Goal: Task Accomplishment & Management: Contribute content

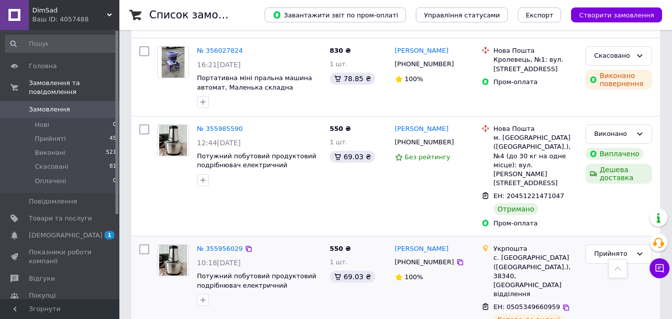
scroll to position [1541, 0]
click at [81, 105] on span "Замовлення" at bounding box center [60, 109] width 63 height 9
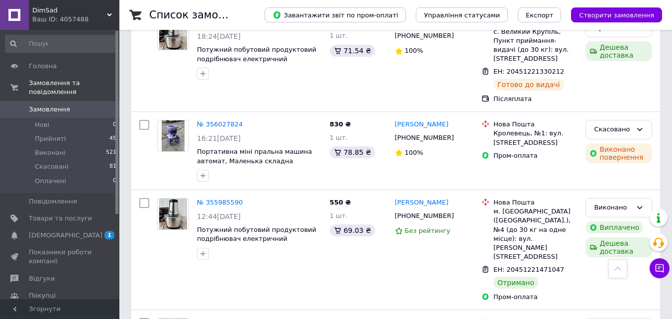
scroll to position [1591, 0]
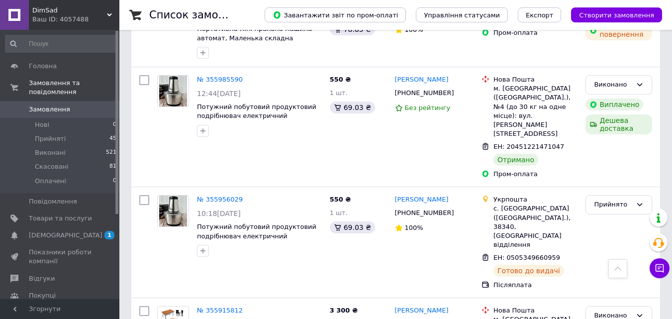
click at [86, 105] on span "Замовлення" at bounding box center [60, 109] width 63 height 9
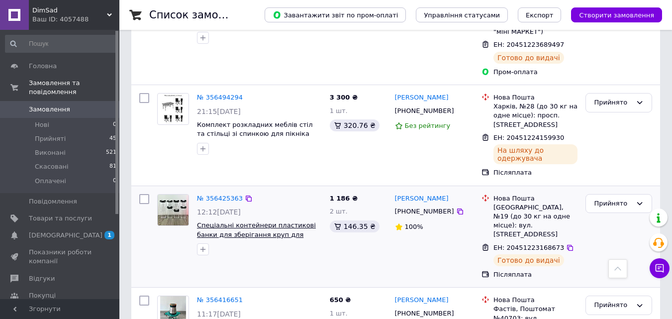
scroll to position [398, 0]
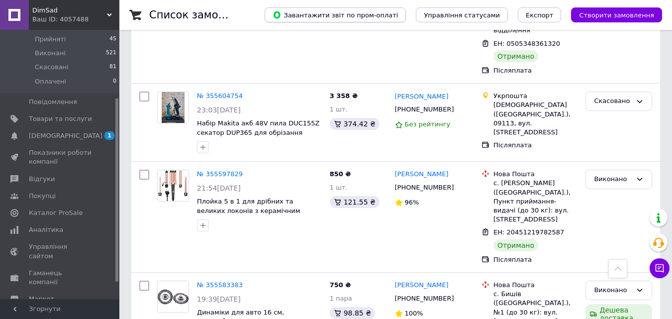
scroll to position [2386, 0]
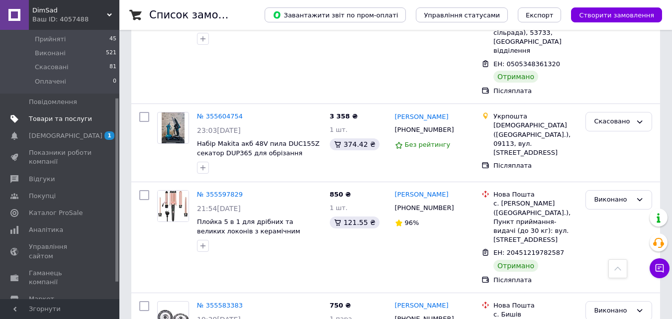
click at [58, 114] on span "Товари та послуги" at bounding box center [60, 118] width 63 height 9
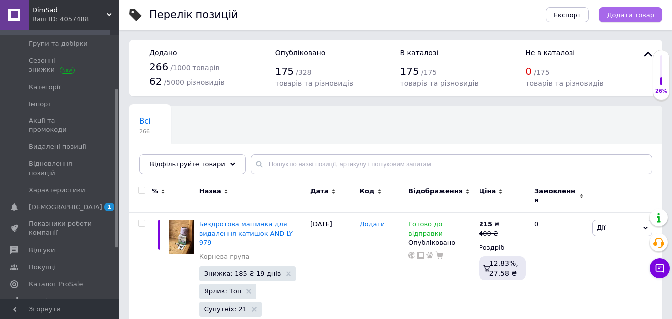
click at [631, 19] on button "Додати товар" at bounding box center [630, 14] width 63 height 15
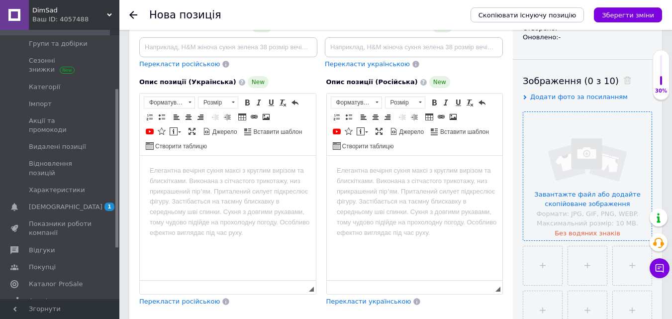
scroll to position [149, 0]
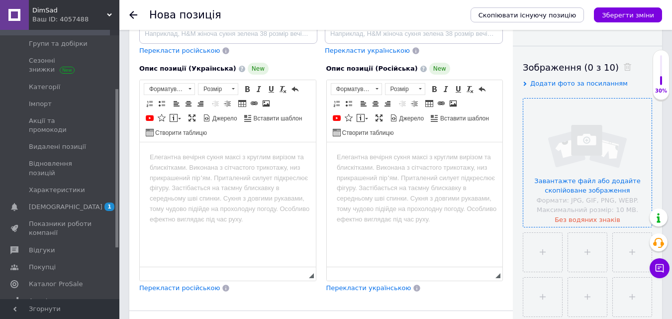
click at [576, 170] on input "file" at bounding box center [587, 162] width 128 height 128
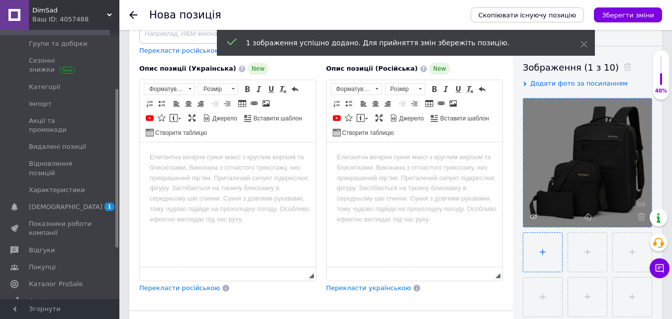
click at [547, 250] on input "file" at bounding box center [542, 252] width 39 height 39
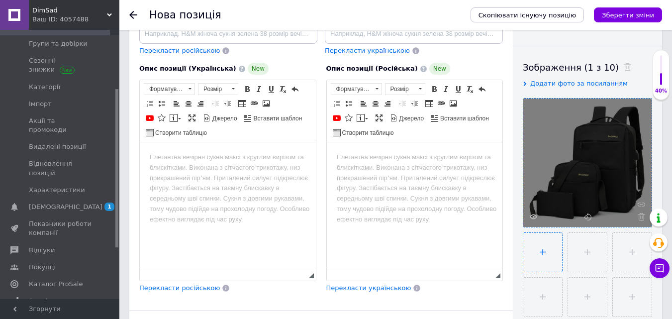
type input "C:\fakepath\6149582209_ryukzak-gorodskoj-3v1.jpg"
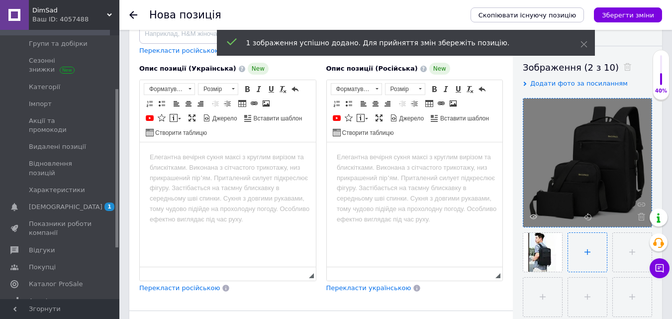
click at [583, 246] on input "file" at bounding box center [587, 252] width 39 height 39
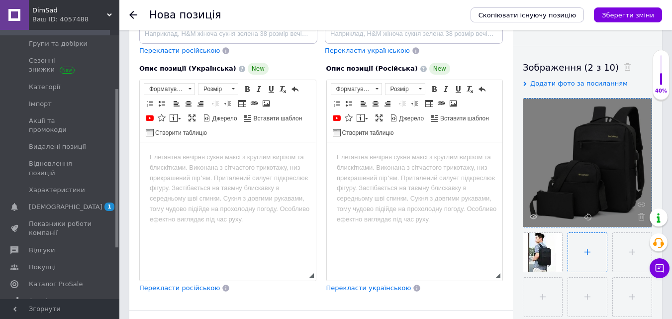
type input "C:\fakepath\6149582220_ryukzak-gorodskoj-3v1.jpg"
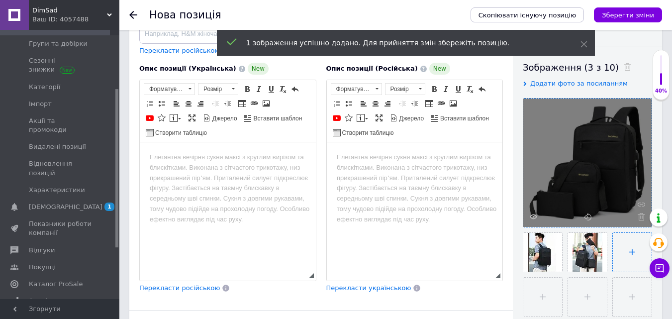
click at [620, 246] on input "file" at bounding box center [631, 252] width 39 height 39
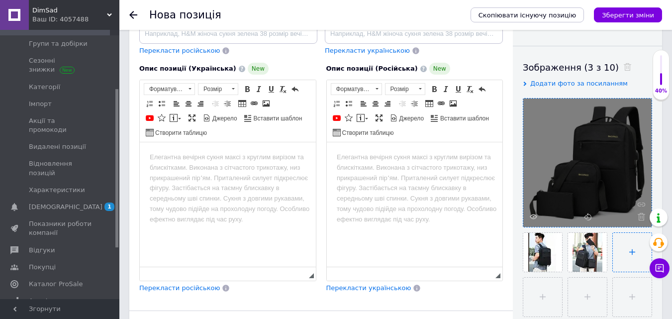
type input "C:\fakepath\6149582202_ryukzak-gorodskoj-3v1.jpg"
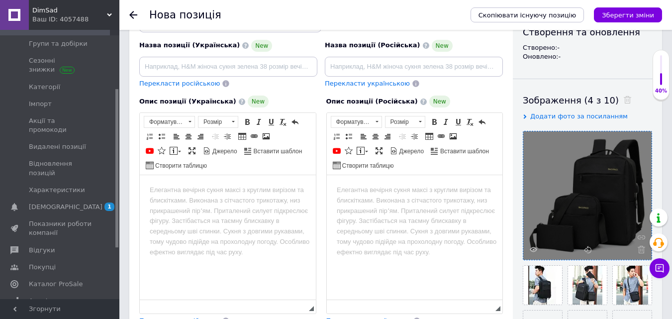
scroll to position [99, 0]
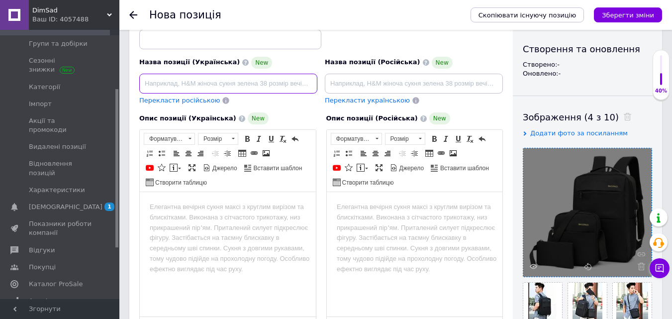
click at [160, 83] on input at bounding box center [228, 84] width 178 height 20
paste input "Міський рюкзак 3в1 Backpack 9018 чорний з сумкою та гаманцем"
drag, startPoint x: 169, startPoint y: 84, endPoint x: 84, endPoint y: 78, distance: 84.7
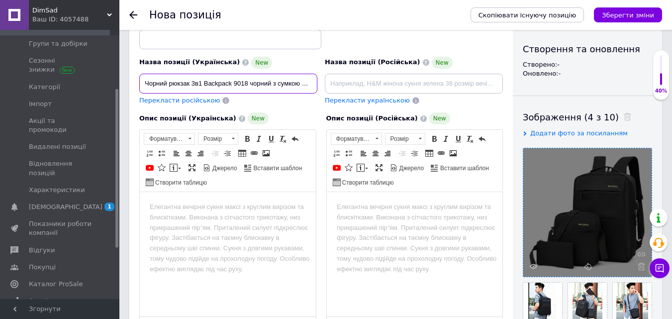
drag, startPoint x: 248, startPoint y: 83, endPoint x: 234, endPoint y: 80, distance: 14.2
click at [234, 80] on input "Чорний рюкзак 3в1 Backpack 9018 чорний з сумкою та гаманцем" at bounding box center [228, 84] width 178 height 20
type input "Чорний рюкзак 3в1 Backpack чорний з сумкою та гаманцем"
click at [179, 215] on html at bounding box center [228, 207] width 176 height 30
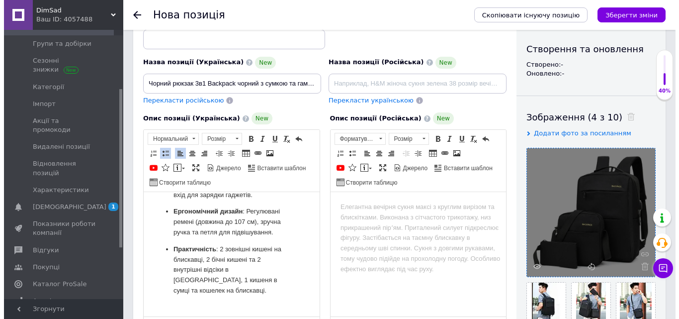
scroll to position [149, 0]
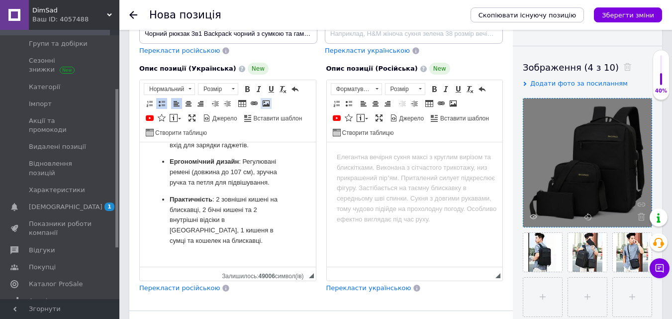
click at [265, 101] on span at bounding box center [266, 103] width 8 height 8
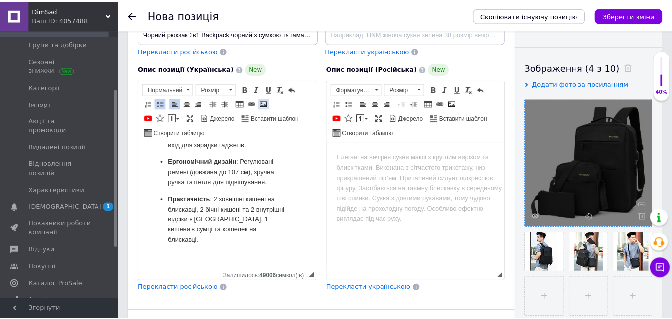
scroll to position [245, 0]
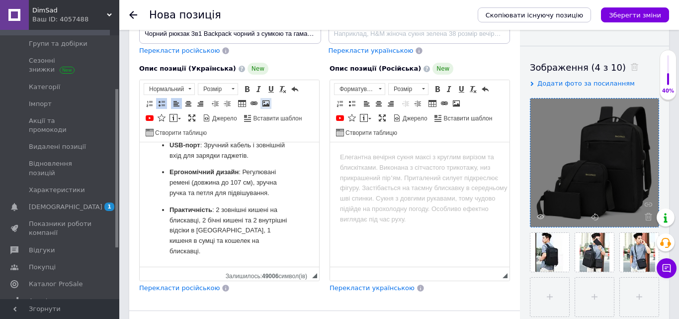
select select
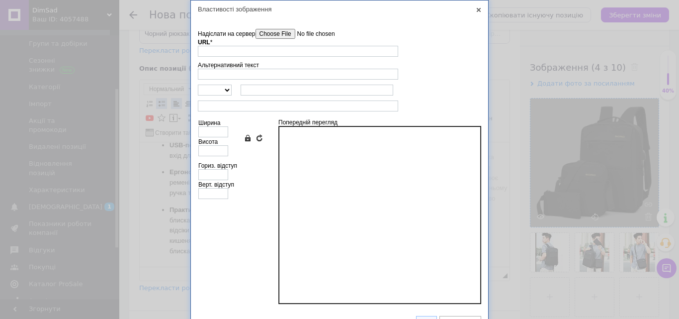
click at [279, 34] on input"] "Надіслати на сервер" at bounding box center [312, 34] width 113 height 10
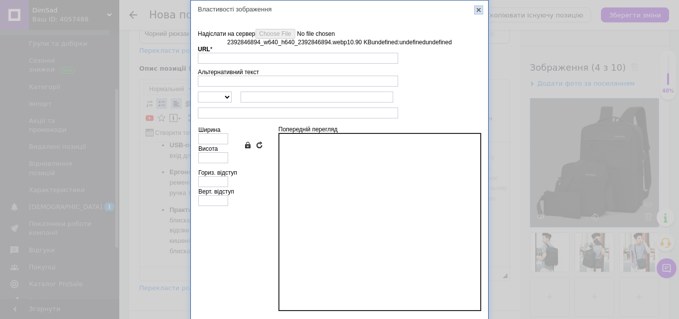
click at [477, 9] on link "X" at bounding box center [478, 9] width 9 height 9
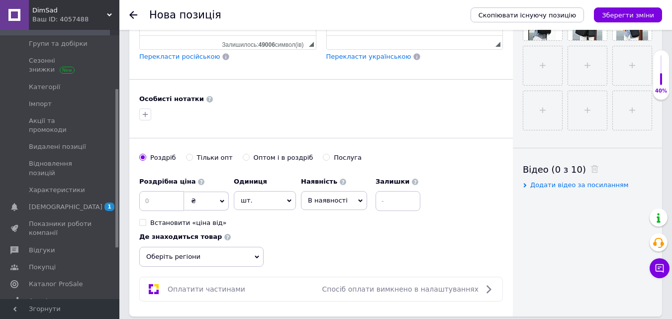
scroll to position [398, 0]
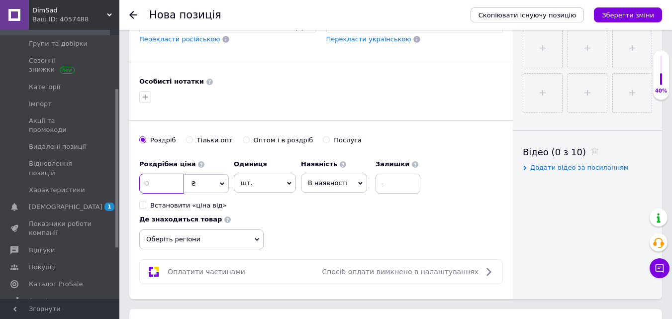
click at [161, 180] on input at bounding box center [161, 183] width 45 height 20
type input "600"
click at [330, 177] on span "В наявності" at bounding box center [334, 182] width 66 height 19
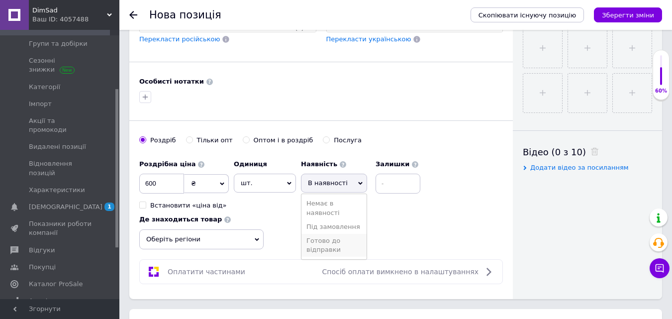
click at [332, 241] on li "Готово до відправки" at bounding box center [333, 245] width 65 height 23
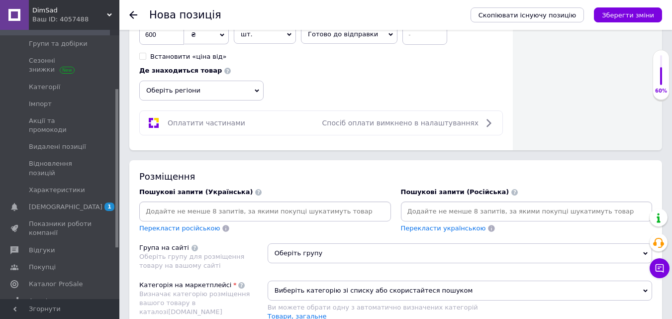
scroll to position [547, 0]
click at [159, 215] on input at bounding box center [265, 210] width 248 height 15
paste input "Рюкзак міський 3в1"
type input "Рюкзак міський 3в1"
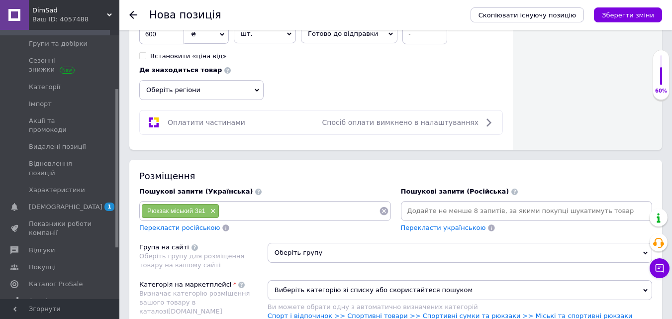
click at [240, 210] on input at bounding box center [299, 210] width 160 height 15
paste input "Міський рюкзак 3в1 чорний з сумкою"
type input "Міський рюкзак 3в1 чорний з сумкою"
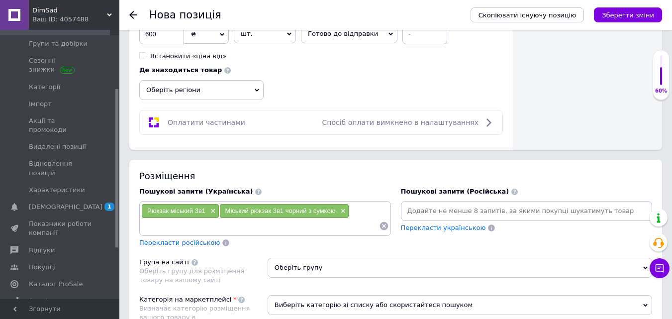
click at [168, 229] on input at bounding box center [260, 225] width 238 height 15
paste input "Рюкзак Backpack 9018 дорожній комплек"
type input "Рюкзак Backpack 9018 дорожній комплек"
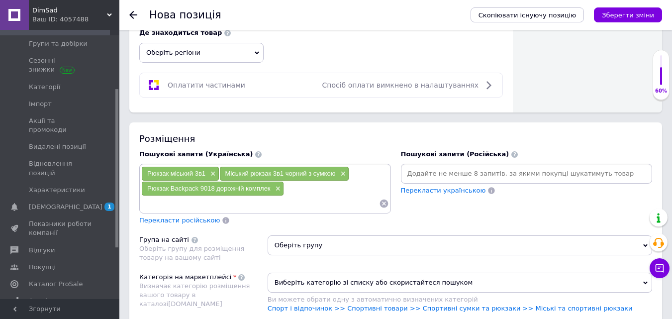
scroll to position [646, 0]
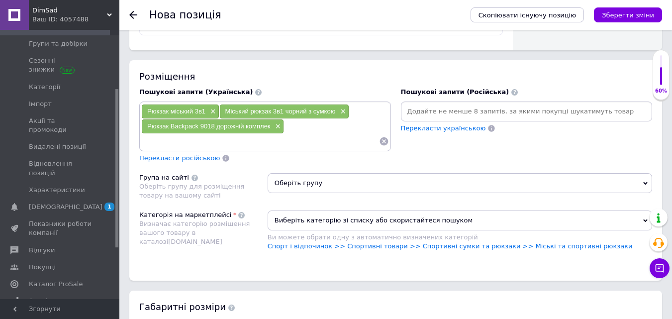
click at [156, 147] on input at bounding box center [260, 141] width 238 height 15
paste input "Міський рюкзак з USB порт чорний"
type input "Міський рюкзак з USB порт чорний"
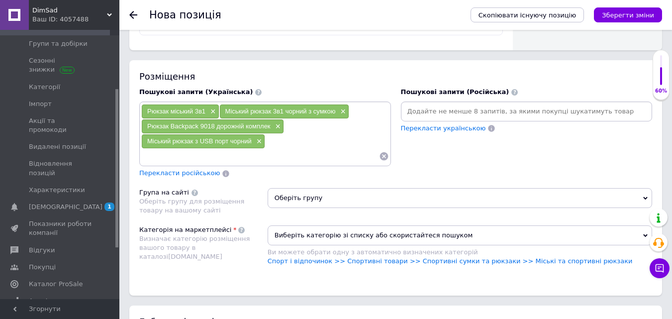
click at [190, 155] on input at bounding box center [260, 156] width 238 height 15
paste input "Дорожній комплект рюкзак сумка гаманець"
type input "Дорожній комплект рюкзак сумка гаманець"
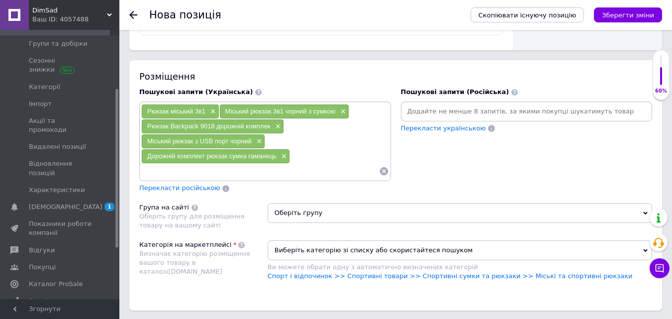
click at [160, 169] on input at bounding box center [260, 171] width 238 height 15
paste input "Комплект шкільний 3в1 рюкзак сумка гаманець"
type input "Комплект шкільний 3в1 рюкзак сумка гаманець"
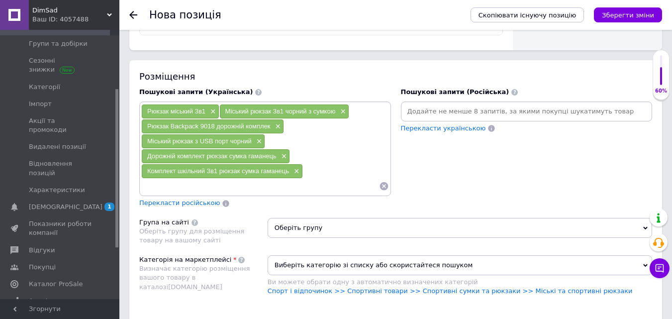
click at [169, 185] on input at bounding box center [260, 185] width 238 height 15
paste input "Рюкзак шкільний"
type input "Рюкзак шкільний"
click at [180, 185] on input at bounding box center [260, 185] width 238 height 15
paste input "Шкільні рюкзаки та портфелі"
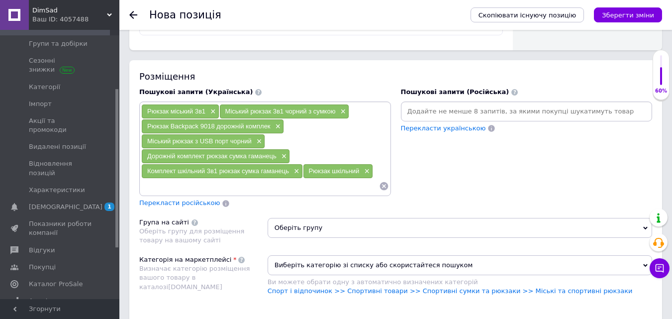
type input "Шкільні рюкзаки та портфелі"
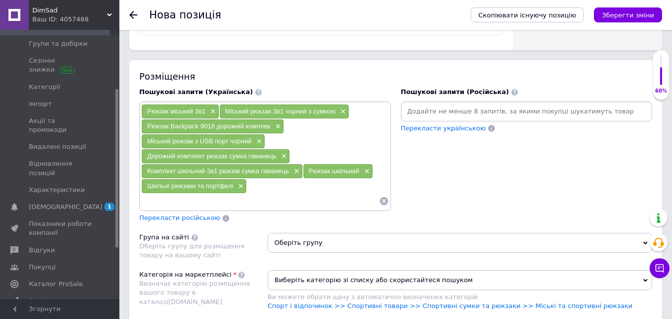
click at [171, 207] on input at bounding box center [260, 200] width 238 height 15
paste input "Папка портфель для первоклассника"
type input "Папка портфель для первоклассника"
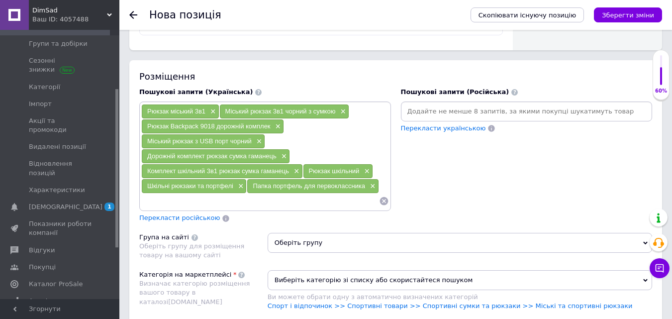
click at [153, 200] on input at bounding box center [260, 200] width 238 height 15
paste input "Комплект для школи рюкзак сумка гаманец"
type input "Комплект для школи рюкзак сумка гаманец"
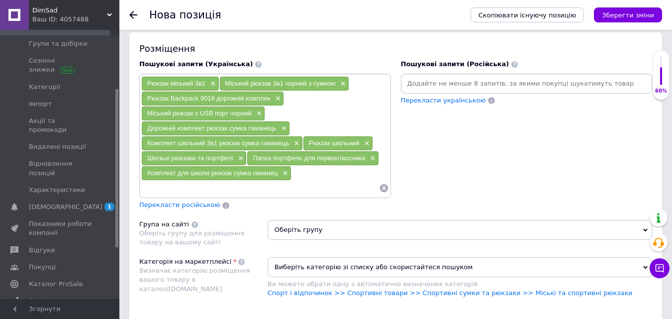
scroll to position [746, 0]
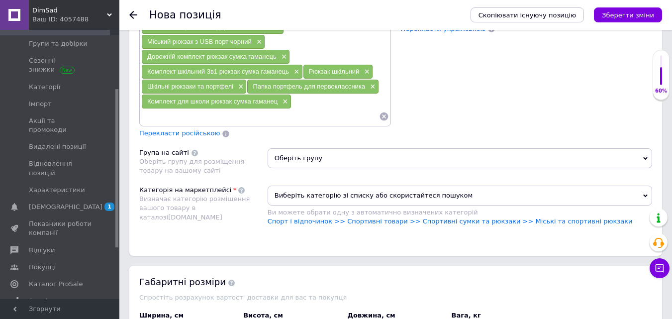
click at [162, 116] on input at bounding box center [260, 116] width 238 height 15
paste input "Шкільна комплектація рюкзак пенал сумка"
type input "Шкільна комплектація рюкзак пенал сумка"
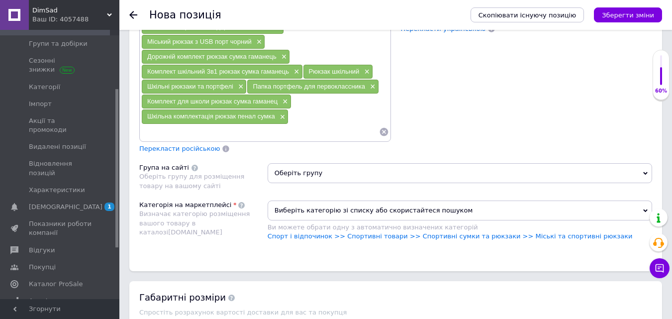
click at [168, 132] on input at bounding box center [260, 131] width 238 height 15
paste input "Комплект дитячий шкільний набір"
type input "Комплект дитячий шкільний набір"
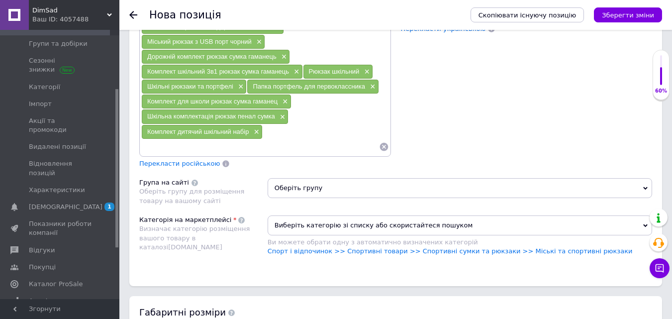
click at [152, 148] on input at bounding box center [260, 146] width 238 height 15
paste input "шкільний комплект 3в1 рюкзак сумка гаманець"
type input "шкільний комплект 3в1 рюкзак сумка гаманець"
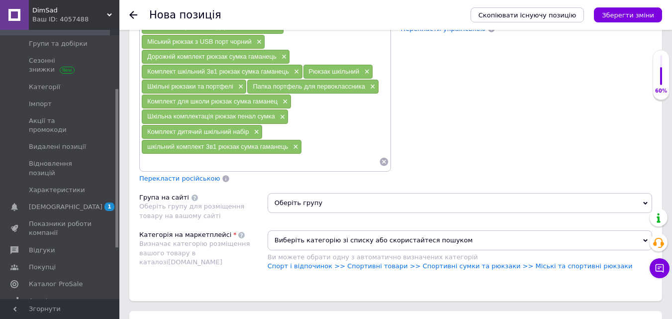
click at [162, 166] on input at bounding box center [260, 161] width 238 height 15
paste input "рюкзак шкільний з сумкою та пеналом"
type input "рюкзак шкільний з сумкою та пеналом"
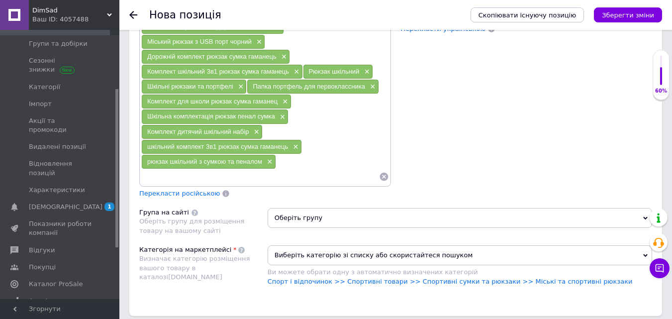
click at [163, 178] on input at bounding box center [260, 176] width 238 height 15
paste input "комплект шкільний рюкзак і сумка для дівчинки"
type input "комплект шкільний рюкзак і сумка для дівчинки"
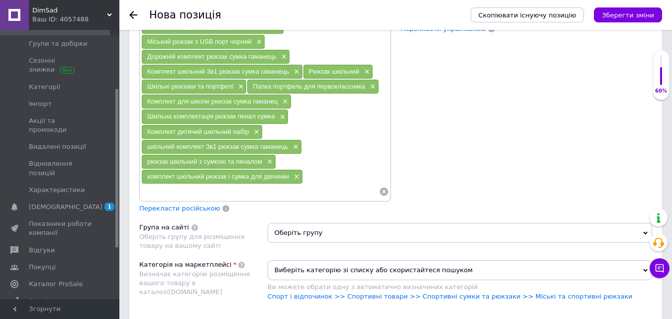
click at [161, 194] on input at bounding box center [260, 191] width 238 height 15
paste input "комплект шкільний рюкзак і сумка для хлопчика"
type input "комплект шкільний рюкзак і сумка для хлопчика"
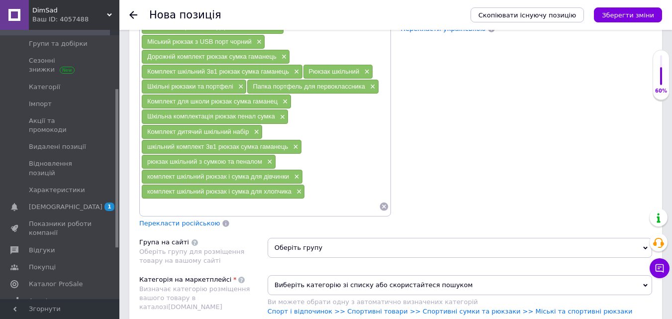
click at [152, 206] on input at bounding box center [260, 206] width 238 height 15
paste input "дитячий комплект рюкзак і сумка для школи"
type input "дитячий комплект рюкзак і сумка для школи"
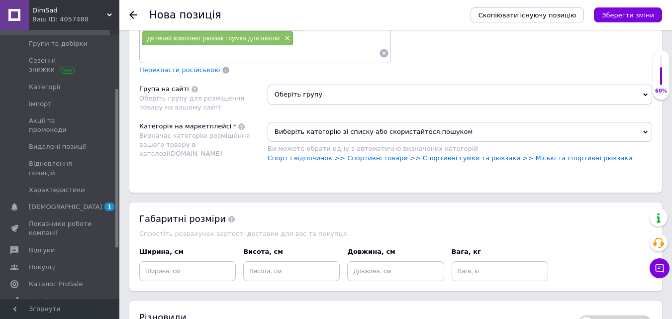
scroll to position [944, 0]
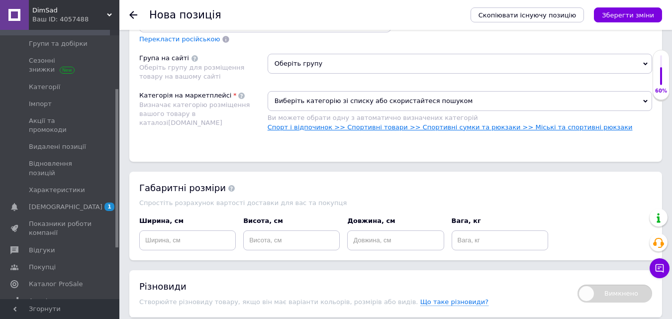
click at [337, 126] on link "Спорт і відпочинок >> Спортивні товари >> Спортивні сумки та рюкзаки >> Міські …" at bounding box center [449, 126] width 365 height 7
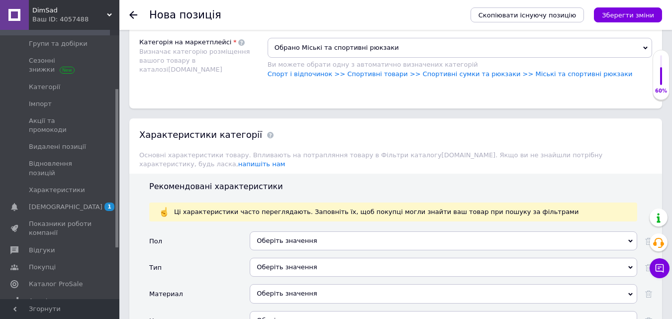
scroll to position [1094, 0]
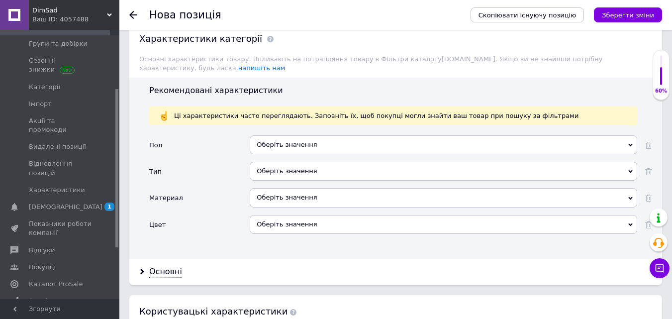
click at [271, 140] on div "Оберіть значення" at bounding box center [443, 144] width 387 height 19
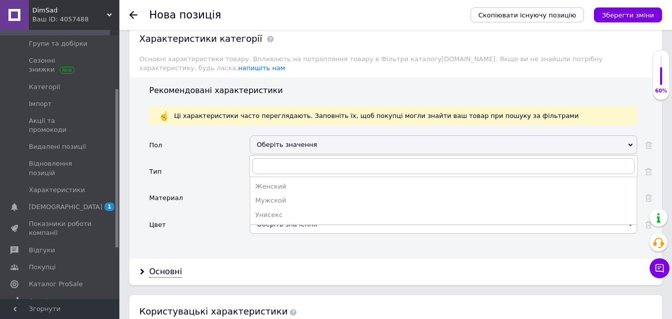
drag, startPoint x: 272, startPoint y: 206, endPoint x: 264, endPoint y: 206, distance: 8.0
click at [272, 210] on div "Унисекс" at bounding box center [443, 214] width 376 height 9
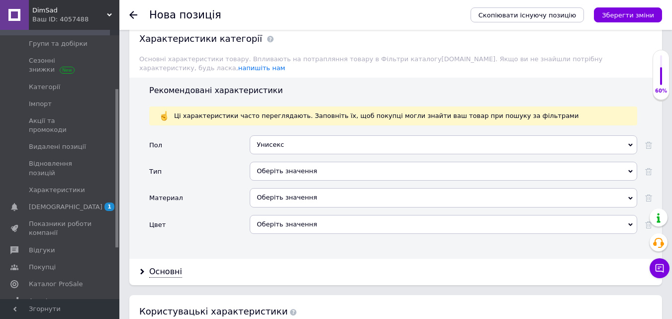
click at [268, 164] on div "Оберіть значення" at bounding box center [443, 171] width 387 height 19
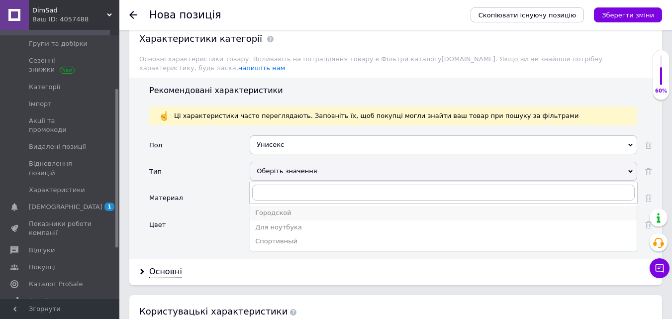
click at [266, 208] on div "Городской" at bounding box center [443, 212] width 376 height 9
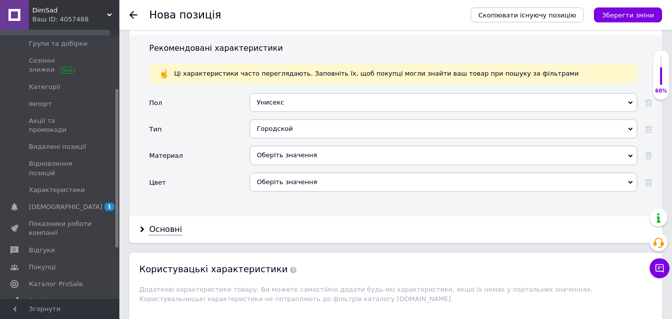
scroll to position [1193, 0]
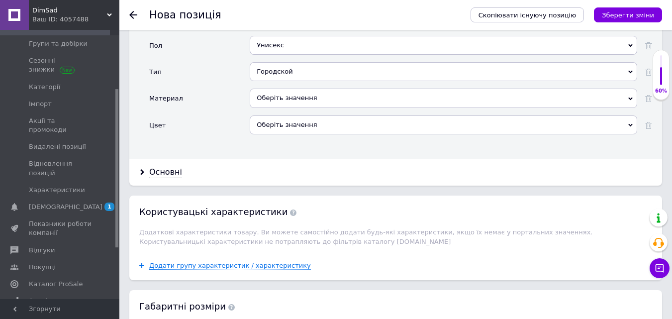
click at [275, 115] on div "Оберіть значення" at bounding box center [443, 124] width 387 height 19
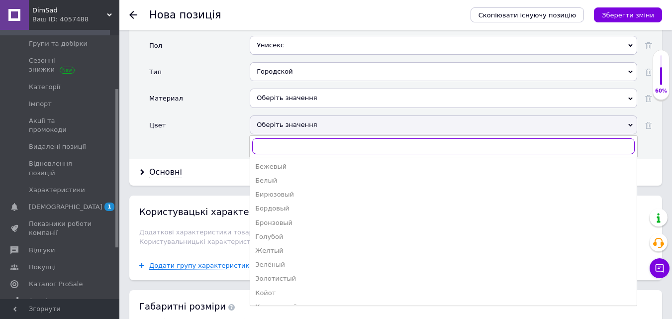
click at [278, 138] on input "text" at bounding box center [443, 146] width 382 height 16
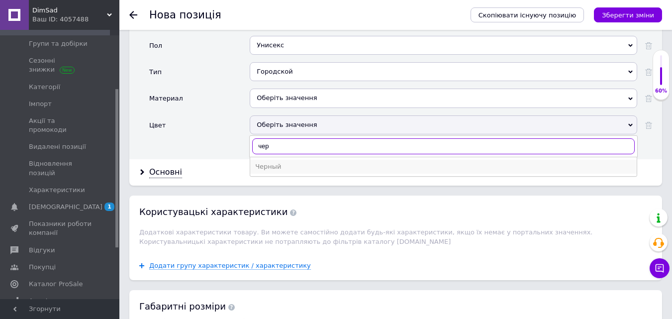
type input "чер"
click at [274, 162] on div "Черный" at bounding box center [443, 166] width 376 height 9
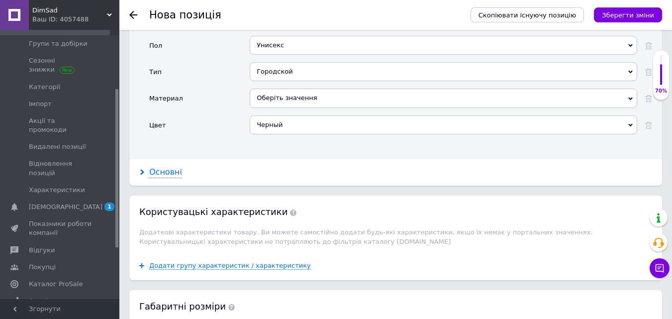
click at [155, 167] on div "Основні" at bounding box center [165, 172] width 33 height 11
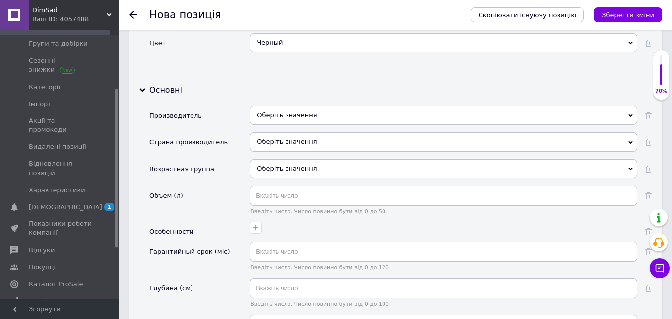
scroll to position [1292, 0]
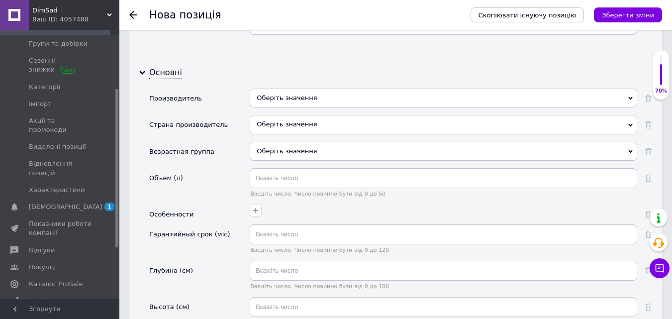
click at [283, 91] on div "Оберіть значення" at bounding box center [443, 97] width 387 height 19
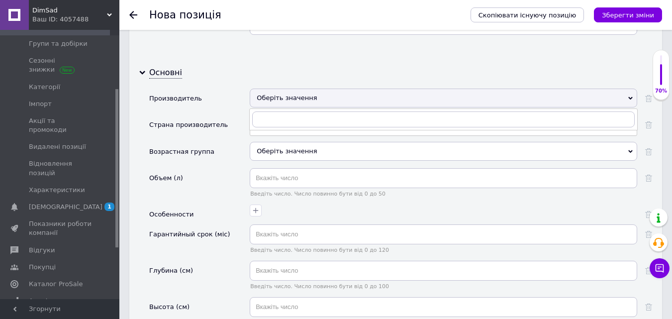
click at [221, 64] on div "Основні Производитель Оберіть значення Страна производитель Оберіть значення Во…" at bounding box center [395, 310] width 532 height 500
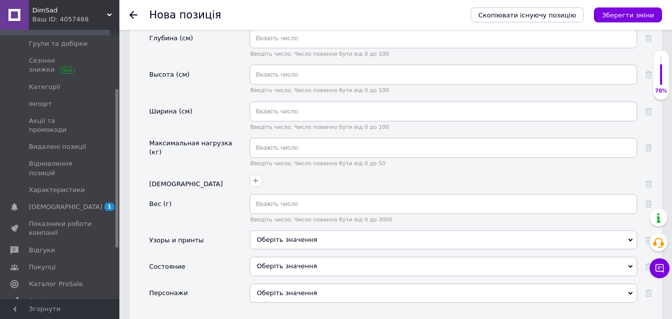
scroll to position [1541, 0]
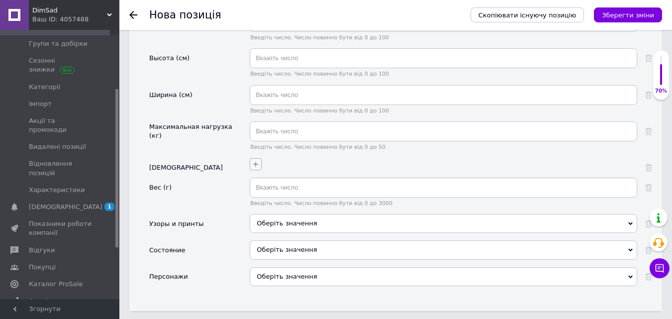
click at [259, 160] on icon "button" at bounding box center [256, 164] width 8 height 8
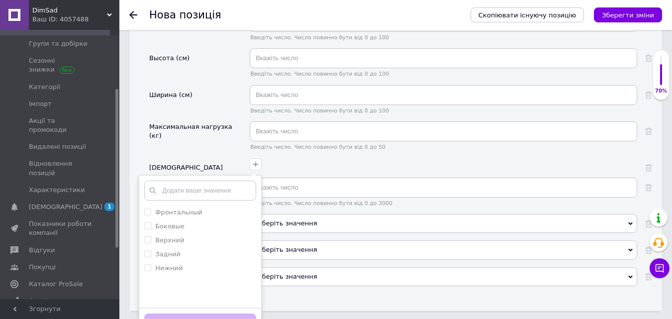
click at [222, 122] on div "Максимальная нагрузка (кг)" at bounding box center [196, 131] width 95 height 18
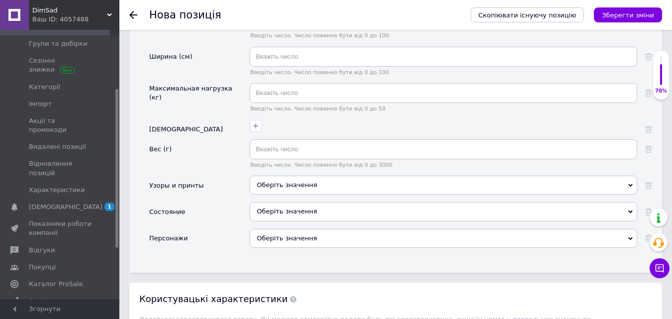
scroll to position [1640, 0]
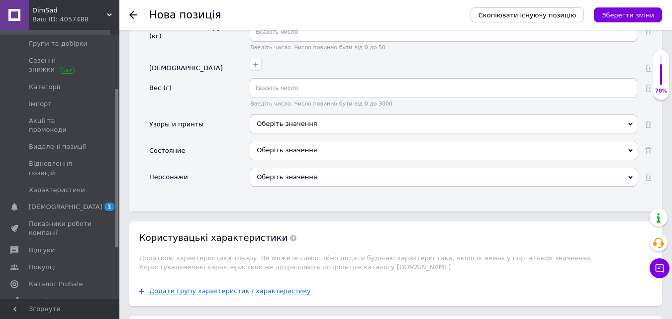
click at [295, 144] on div "Оберіть значення" at bounding box center [443, 150] width 387 height 19
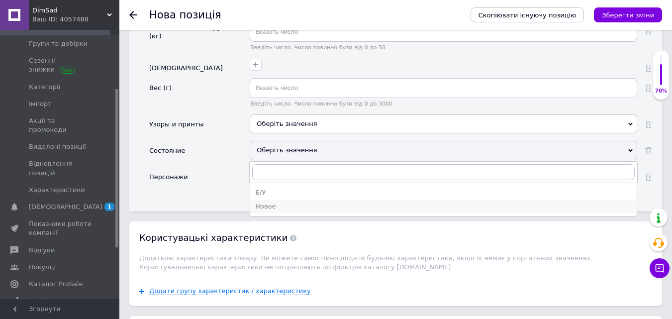
click at [266, 202] on div "Новое" at bounding box center [443, 206] width 376 height 9
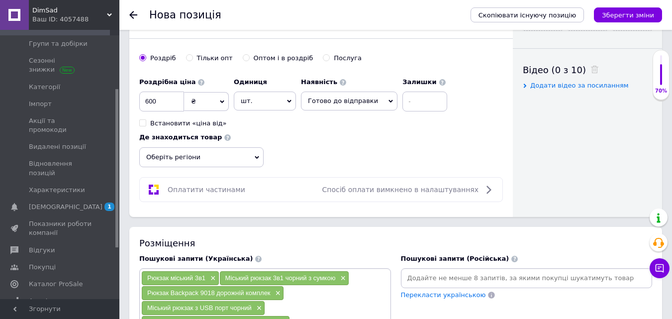
scroll to position [479, 0]
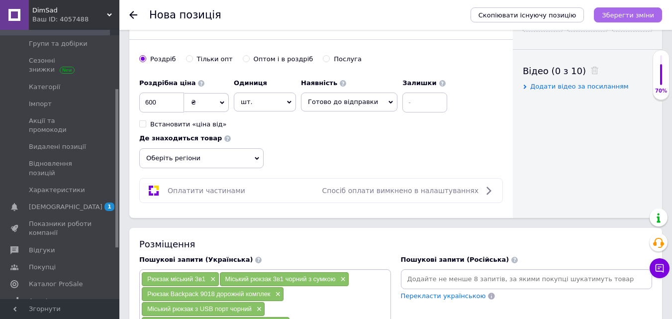
click at [645, 8] on button "Зберегти зміни" at bounding box center [628, 14] width 68 height 15
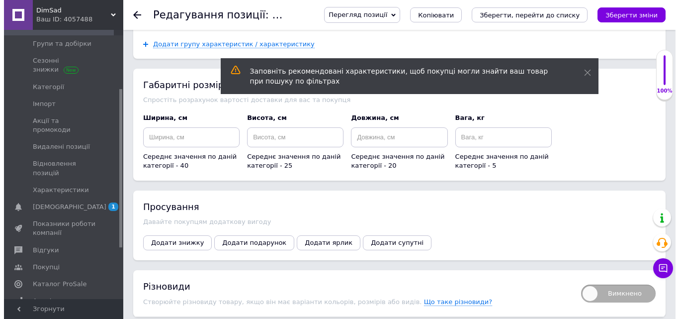
scroll to position [1491, 0]
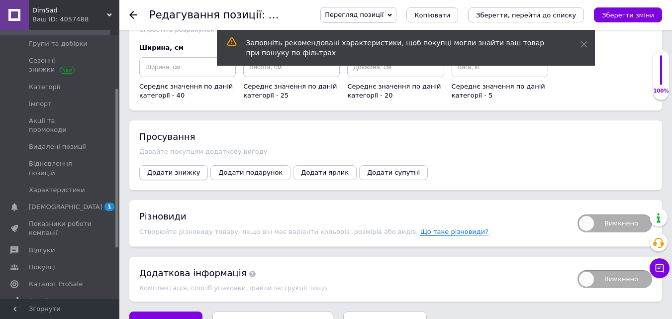
click at [169, 169] on span "Додати знижку" at bounding box center [173, 172] width 53 height 7
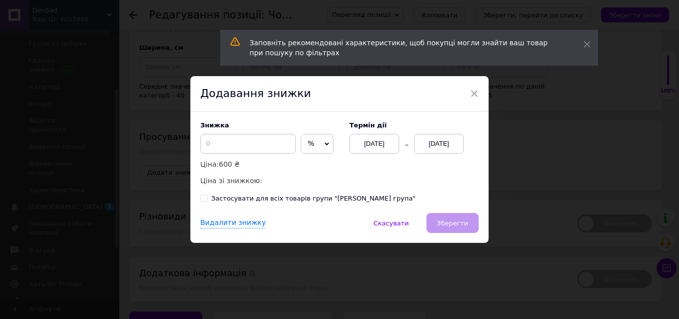
click at [315, 145] on span "%" at bounding box center [317, 144] width 33 height 20
click at [314, 167] on li "₴" at bounding box center [317, 165] width 32 height 14
click at [236, 148] on input at bounding box center [247, 144] width 95 height 20
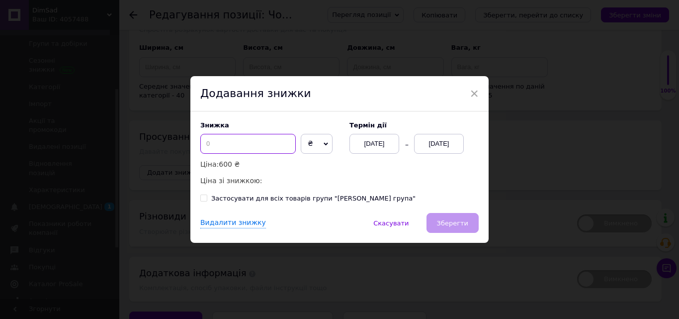
type input "4"
type input "220"
click at [433, 145] on div "12.08.2025" at bounding box center [439, 144] width 50 height 20
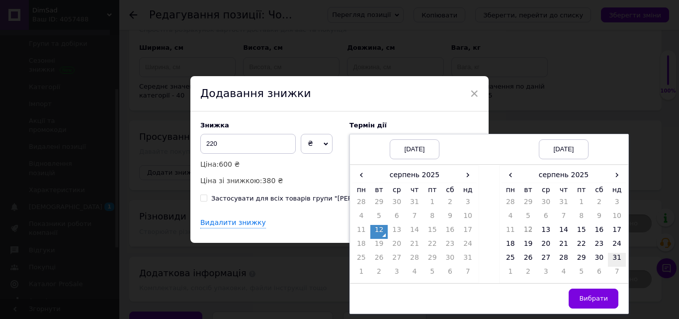
click at [614, 261] on td "31" at bounding box center [617, 260] width 18 height 14
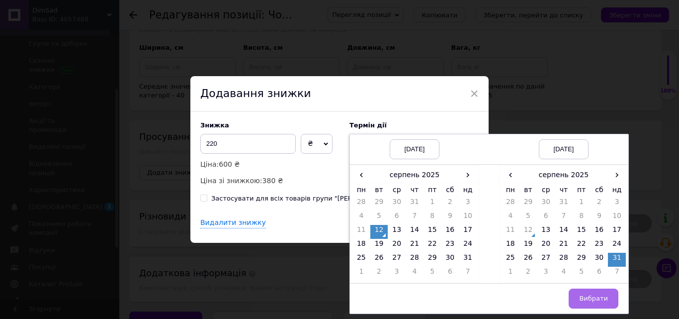
click at [604, 298] on span "Вибрати" at bounding box center [593, 297] width 29 height 7
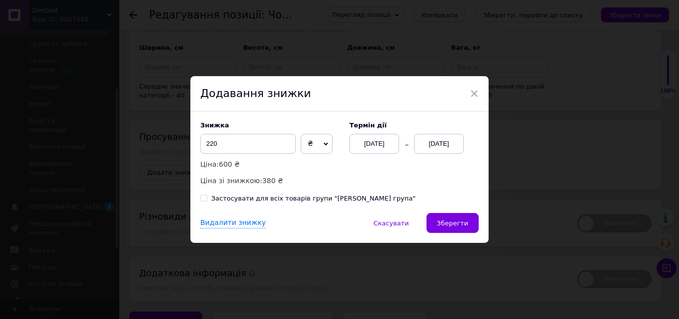
click at [456, 219] on span "Зберегти" at bounding box center [452, 222] width 31 height 7
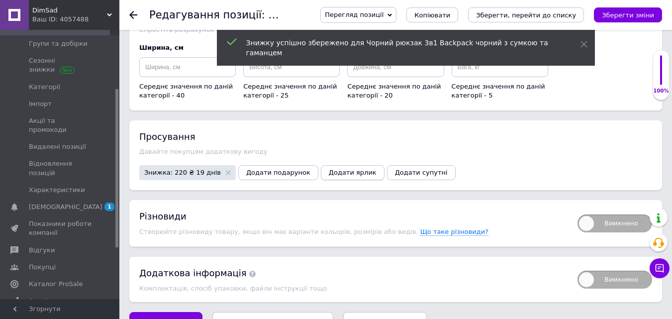
click at [329, 169] on span "Додати ярлик" at bounding box center [353, 172] width 48 height 7
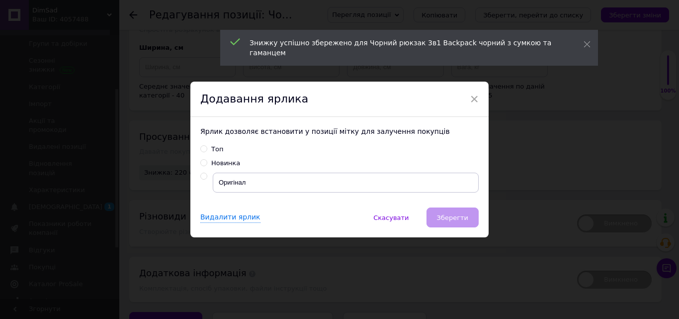
click at [201, 148] on input "Топ" at bounding box center [203, 148] width 6 height 6
radio input "true"
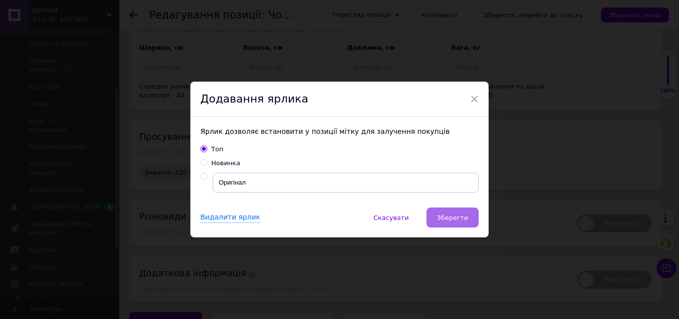
click at [440, 217] on span "Зберегти" at bounding box center [452, 217] width 31 height 7
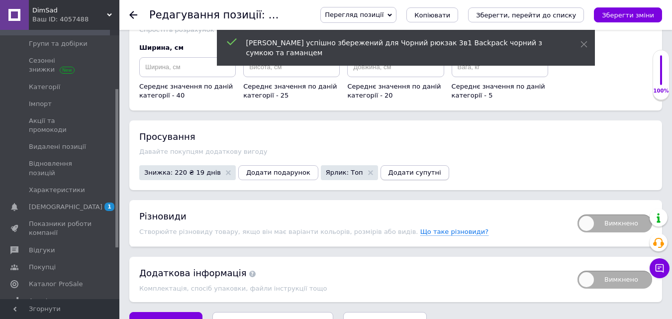
click at [388, 169] on span "Додати супутні" at bounding box center [414, 172] width 53 height 7
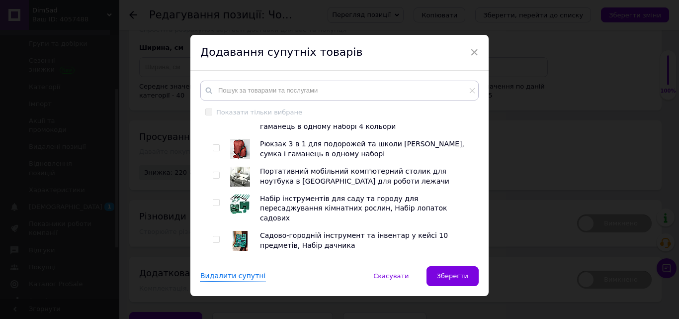
scroll to position [0, 0]
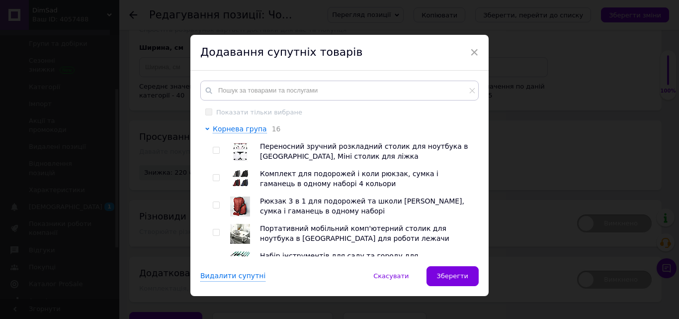
click at [216, 177] on input "checkbox" at bounding box center [216, 177] width 6 height 6
checkbox input "true"
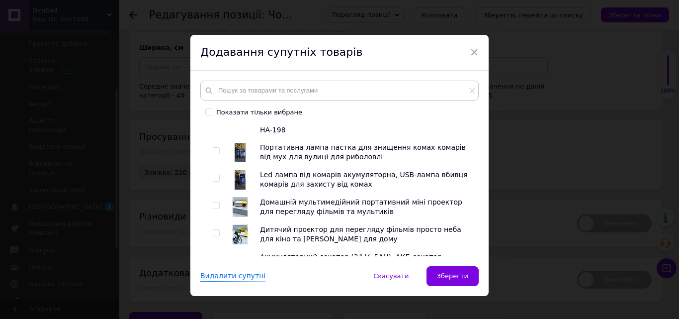
scroll to position [249, 0]
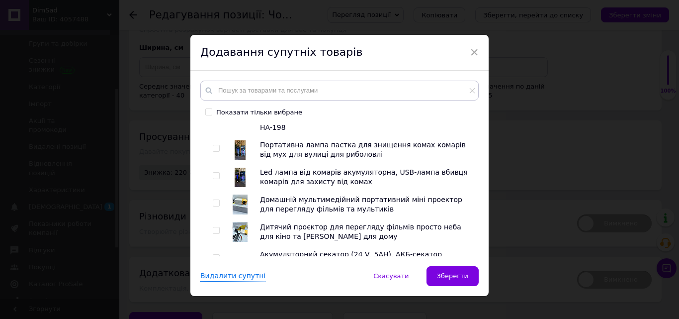
click at [214, 172] on input "checkbox" at bounding box center [216, 175] width 6 height 6
checkbox input "true"
click at [219, 222] on div at bounding box center [218, 232] width 10 height 20
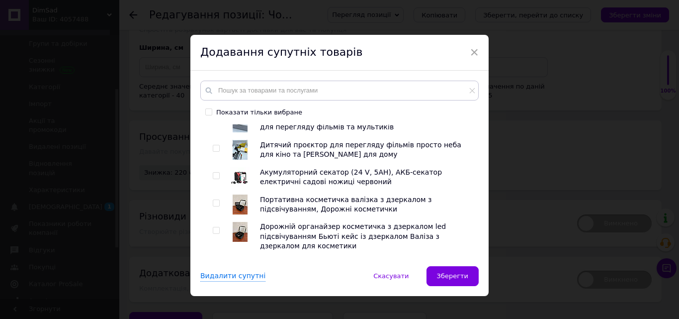
scroll to position [348, 0]
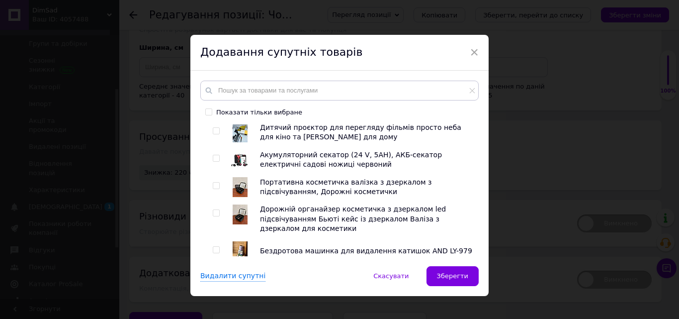
click at [213, 155] on input "checkbox" at bounding box center [216, 158] width 6 height 6
checkbox input "true"
click at [215, 182] on input "checkbox" at bounding box center [216, 185] width 6 height 6
checkbox input "true"
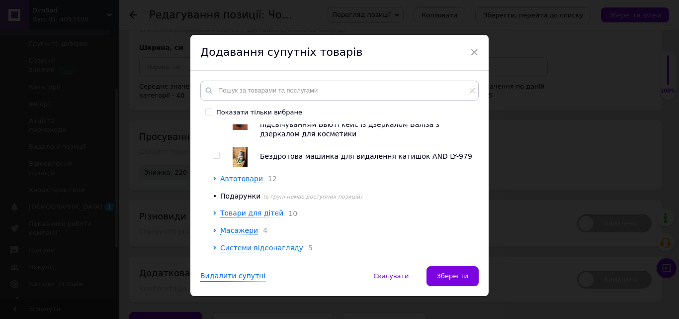
scroll to position [497, 0]
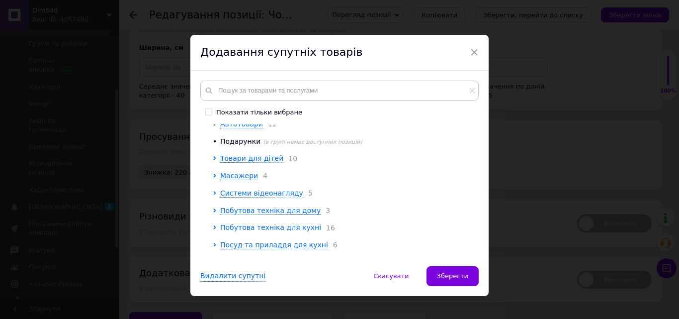
click at [269, 223] on span "Побутова техніка для кухні" at bounding box center [270, 227] width 101 height 8
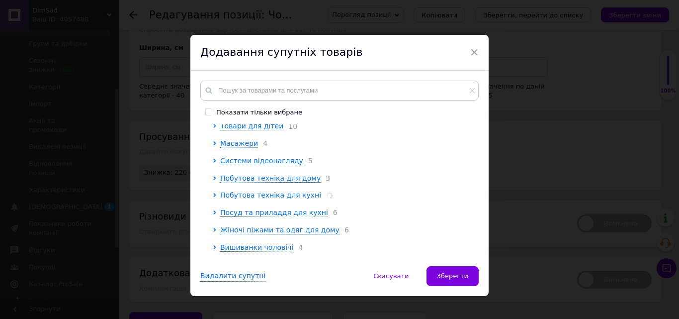
scroll to position [547, 0]
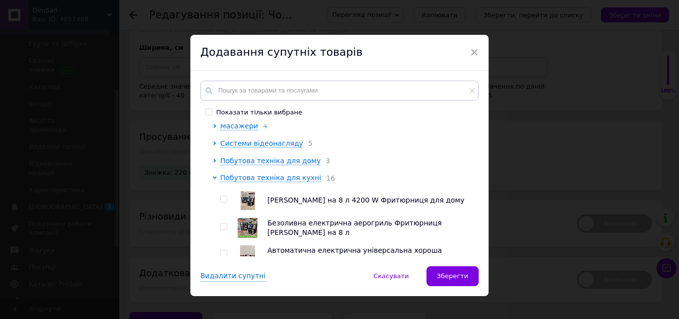
click at [222, 196] on input "checkbox" at bounding box center [223, 199] width 6 height 6
checkbox input "true"
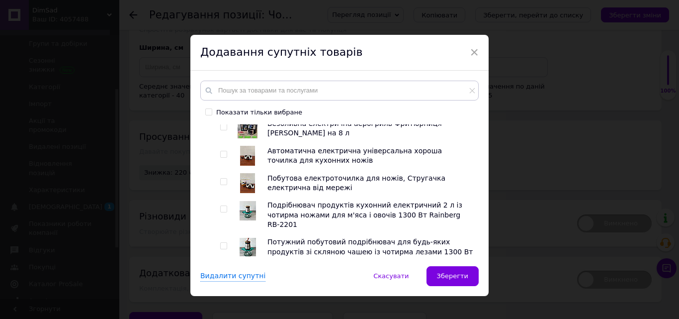
click at [224, 178] on input "checkbox" at bounding box center [223, 181] width 6 height 6
checkbox input "true"
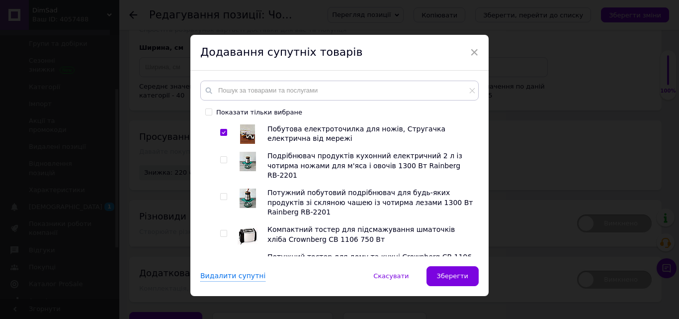
scroll to position [696, 0]
click at [222, 193] on input "checkbox" at bounding box center [223, 196] width 6 height 6
checkbox input "true"
click at [222, 230] on input "checkbox" at bounding box center [223, 233] width 6 height 6
checkbox input "true"
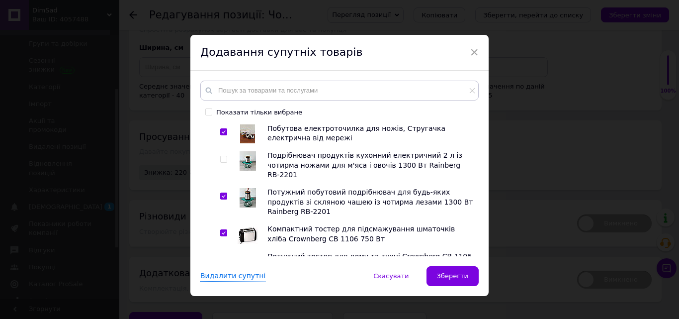
click at [221, 257] on input "checkbox" at bounding box center [223, 260] width 6 height 6
checkbox input "true"
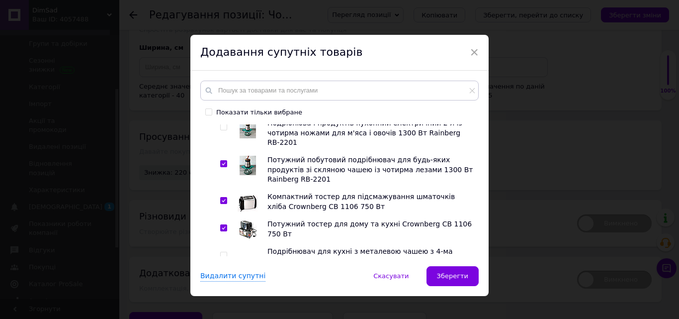
scroll to position [746, 0]
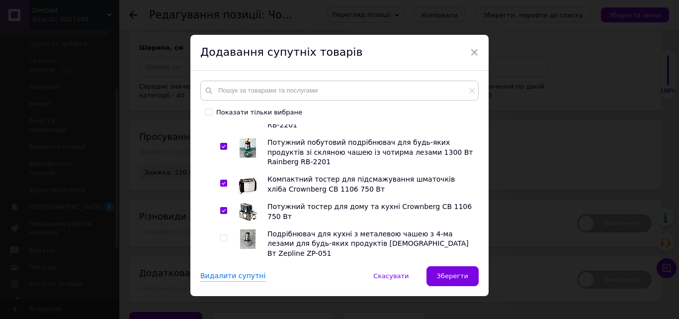
click at [225, 235] on input "checkbox" at bounding box center [223, 238] width 6 height 6
checkbox input "true"
click at [225, 271] on input "checkbox" at bounding box center [223, 274] width 6 height 6
checkbox input "true"
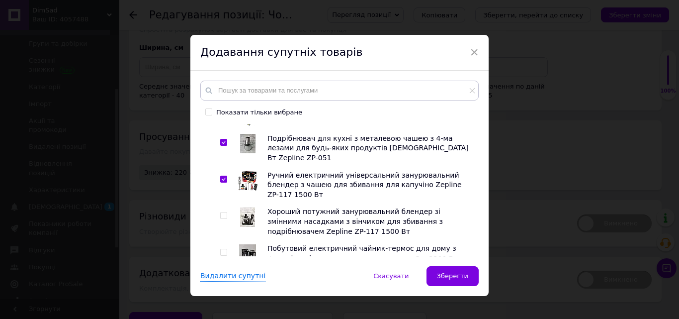
scroll to position [845, 0]
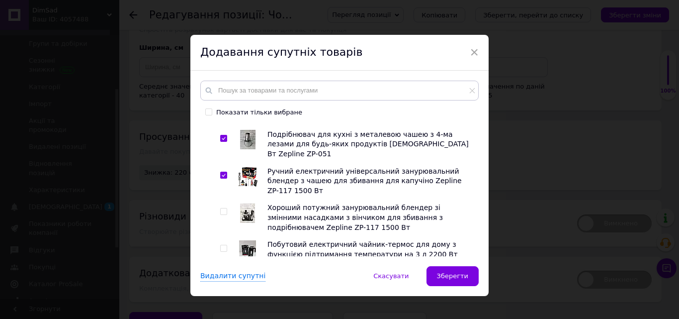
click at [223, 245] on input "checkbox" at bounding box center [223, 248] width 6 height 6
checkbox input "true"
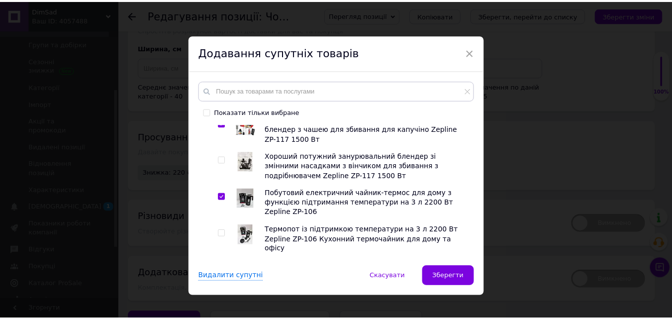
scroll to position [944, 0]
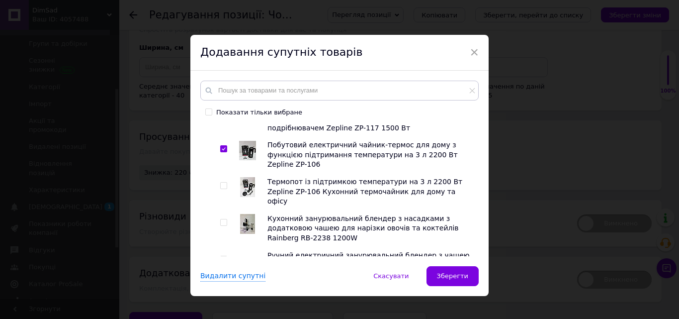
click at [222, 256] on input "checkbox" at bounding box center [223, 259] width 6 height 6
checkbox input "true"
click at [223, 292] on input "checkbox" at bounding box center [223, 295] width 6 height 6
checkbox input "true"
click at [447, 278] on span "Зберегти" at bounding box center [452, 275] width 31 height 7
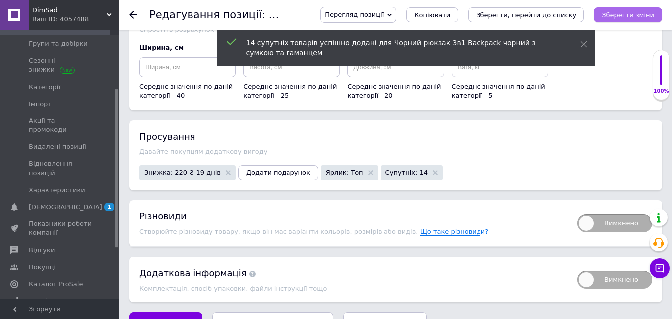
click at [638, 14] on icon "Зберегти зміни" at bounding box center [627, 14] width 52 height 7
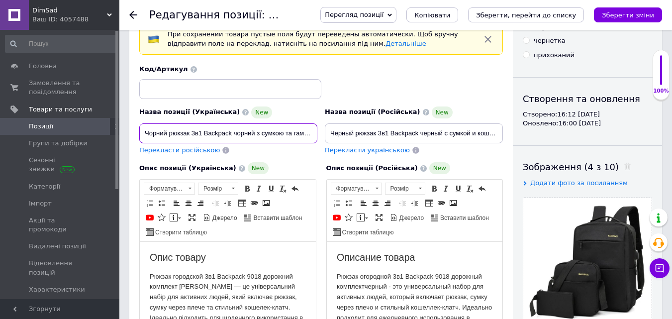
scroll to position [0, 12]
drag, startPoint x: 141, startPoint y: 130, endPoint x: 342, endPoint y: 138, distance: 200.5
click at [342, 138] on div "Назва позиції (Українська) New Чорний рюкзак 3в1 Backpack чорний з сумкою та га…" at bounding box center [321, 109] width 371 height 97
click at [249, 133] on input "Чорний рюкзак 3в1 Backpack чорний з сумкою та гаманцем" at bounding box center [228, 133] width 178 height 20
drag, startPoint x: 221, startPoint y: 132, endPoint x: 330, endPoint y: 135, distance: 108.9
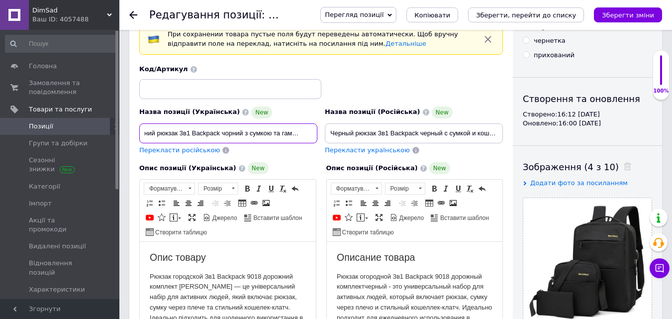
click at [330, 135] on div "Назва позиції (Українська) New Чорний рюкзак 3в1 Backpack чорний з сумкою та га…" at bounding box center [321, 109] width 371 height 97
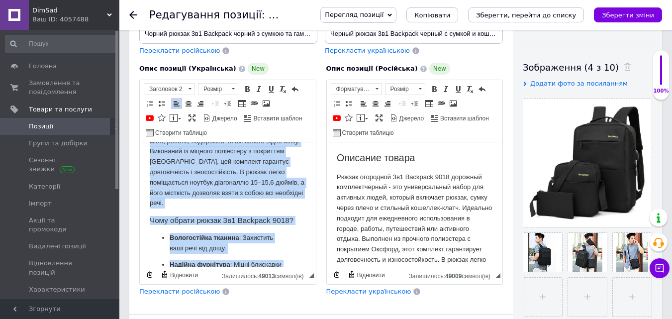
scroll to position [265, 0]
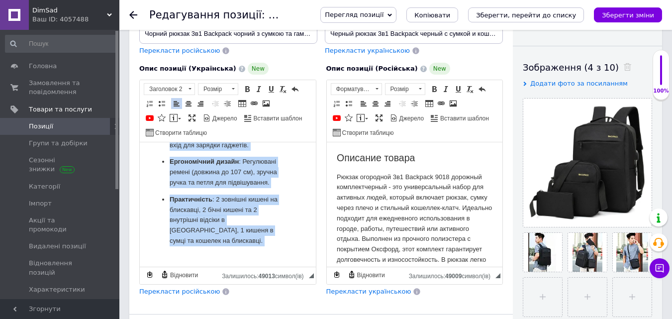
drag, startPoint x: 149, startPoint y: 152, endPoint x: 263, endPoint y: 262, distance: 158.9
click at [263, 262] on html "Опис товару Рюкзак городской 3в1 Backpack 9018 дорожний комплект черний — це ун…" at bounding box center [228, 76] width 176 height 379
copy body "Опис товару Рюкзак городской 3в1 Backpack 9018 дорожний комплект черний — це ун…"
